Goal: Information Seeking & Learning: Learn about a topic

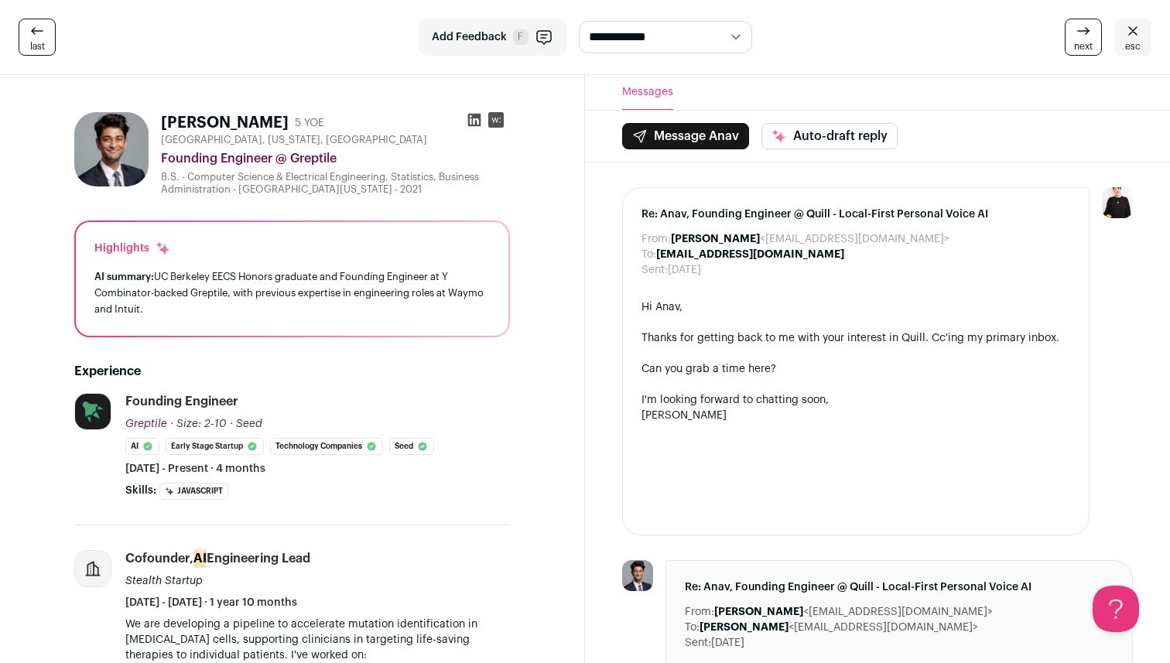
click at [44, 36] on link "last" at bounding box center [37, 37] width 37 height 37
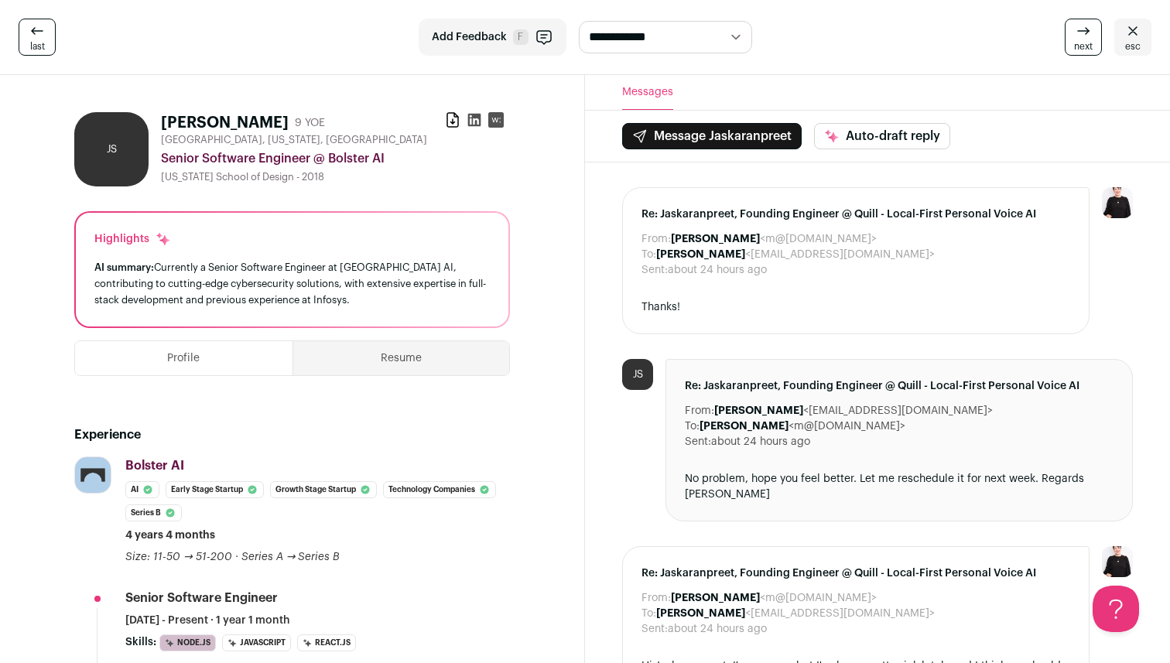
click at [1133, 42] on span "esc" at bounding box center [1133, 46] width 15 height 12
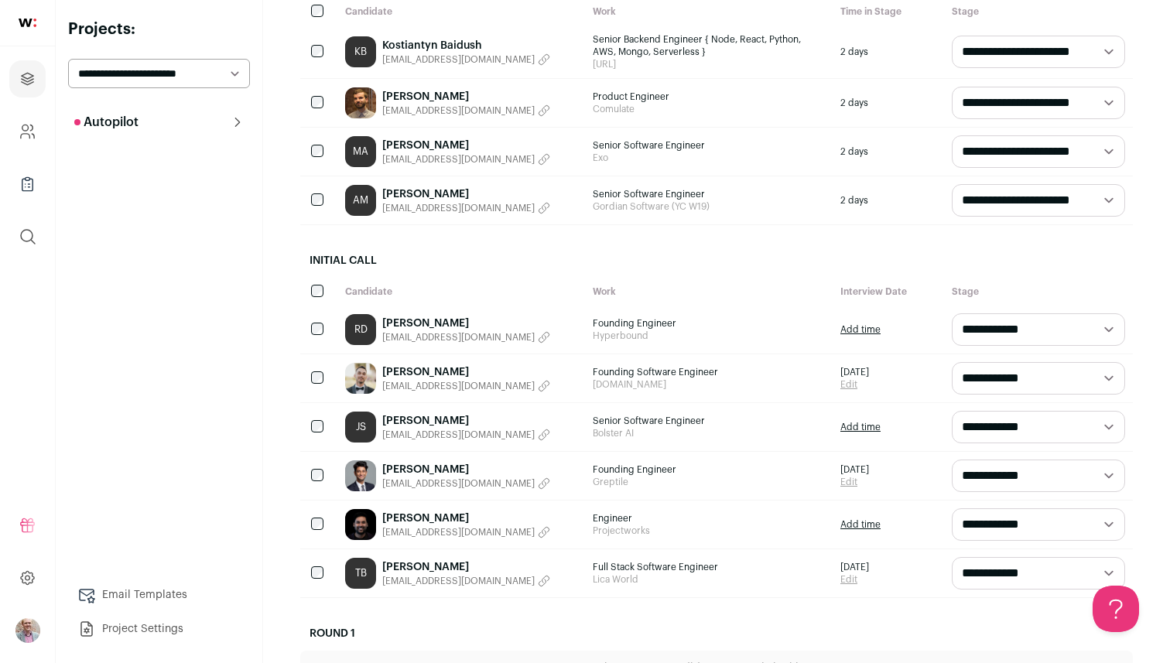
scroll to position [300, 0]
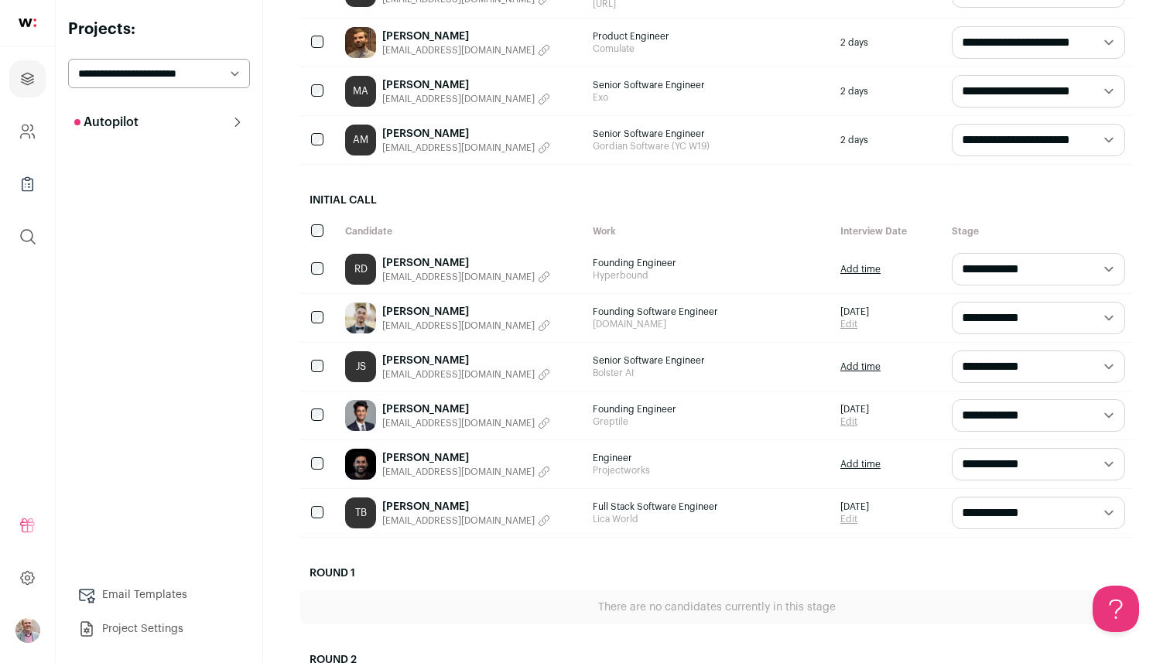
click at [405, 307] on link "[PERSON_NAME]" at bounding box center [466, 311] width 168 height 15
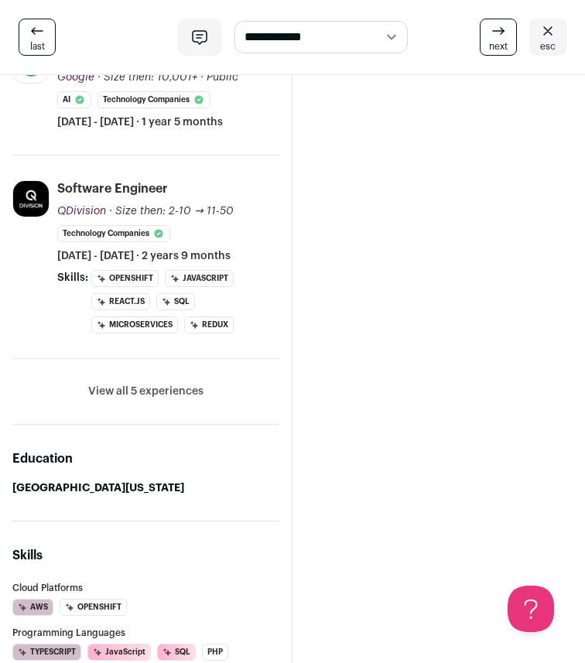
scroll to position [583, 0]
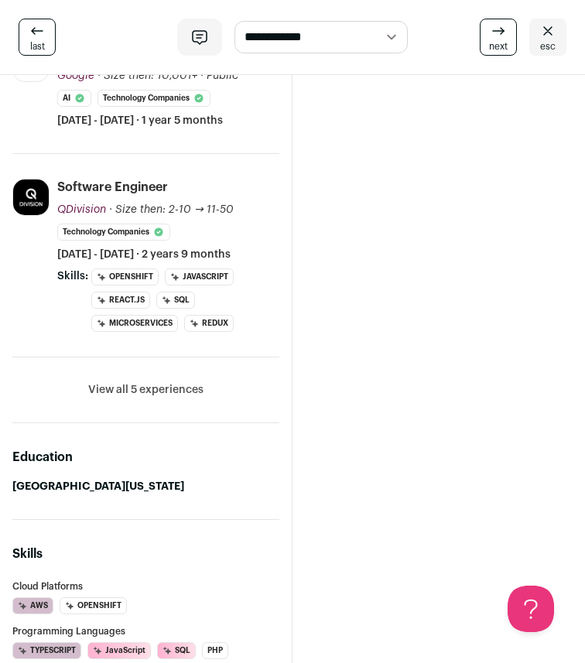
click at [156, 398] on button "View all 5 experiences" at bounding box center [145, 389] width 115 height 15
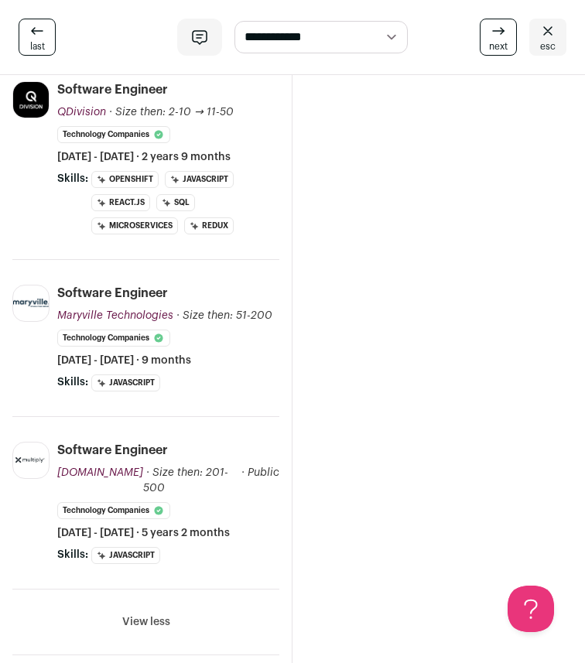
scroll to position [707, 0]
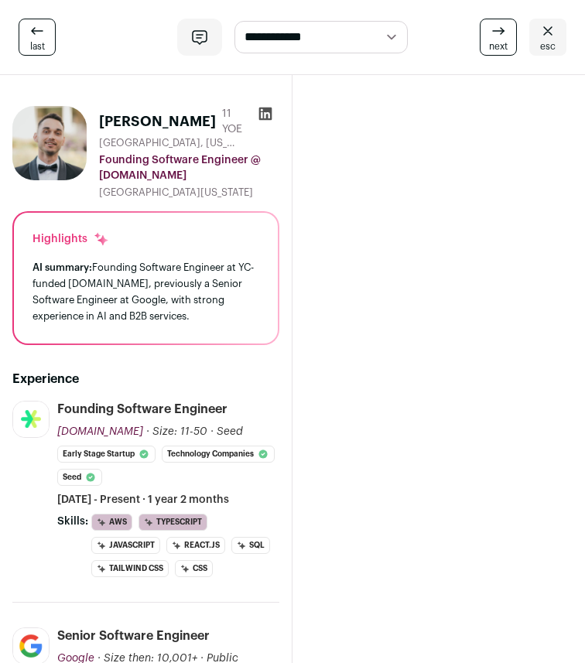
scroll to position [165, 0]
